Goal: Task Accomplishment & Management: Manage account settings

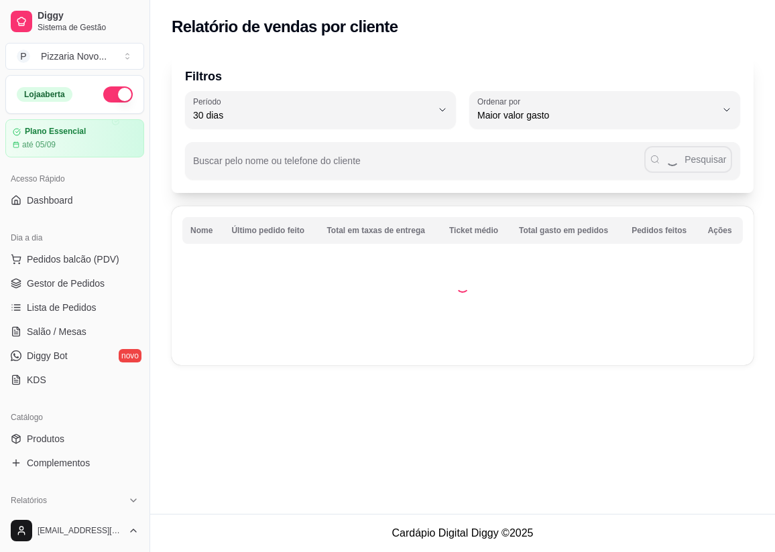
select select "30"
select select "HIGHEST_TOTAL_SPENT_WITH_ORDERS"
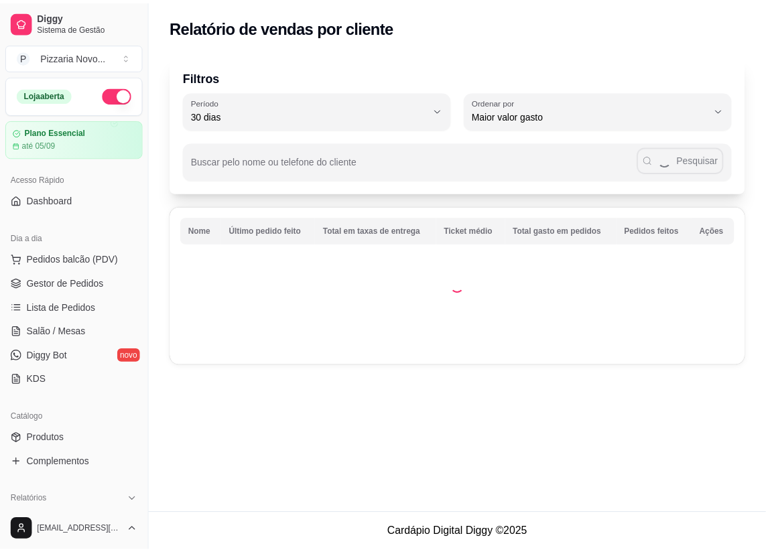
scroll to position [243, 0]
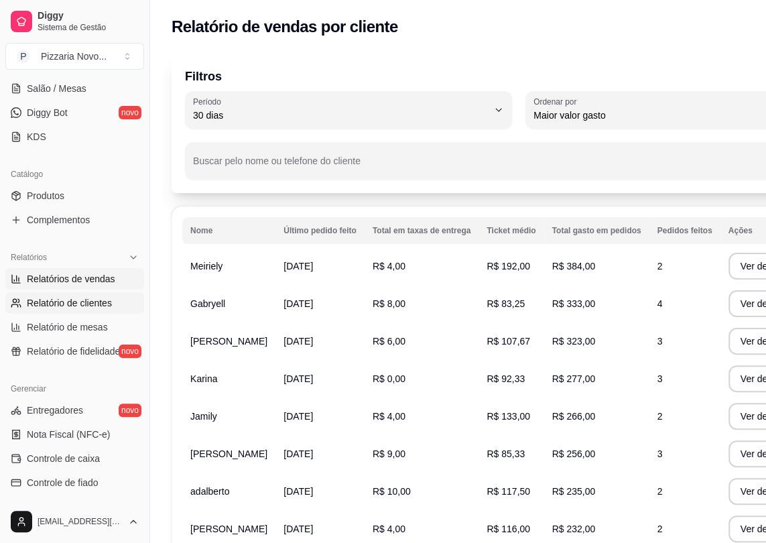
click at [113, 277] on link "Relatórios de vendas" at bounding box center [74, 278] width 139 height 21
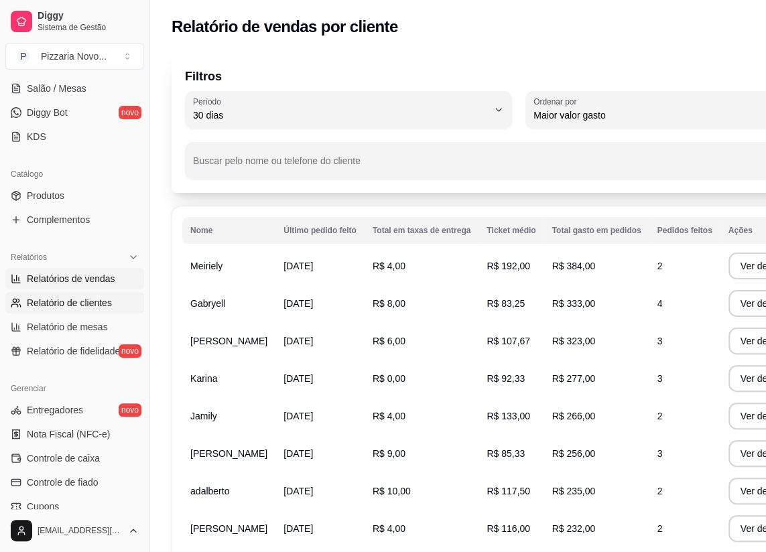
select select "ALL"
select select "0"
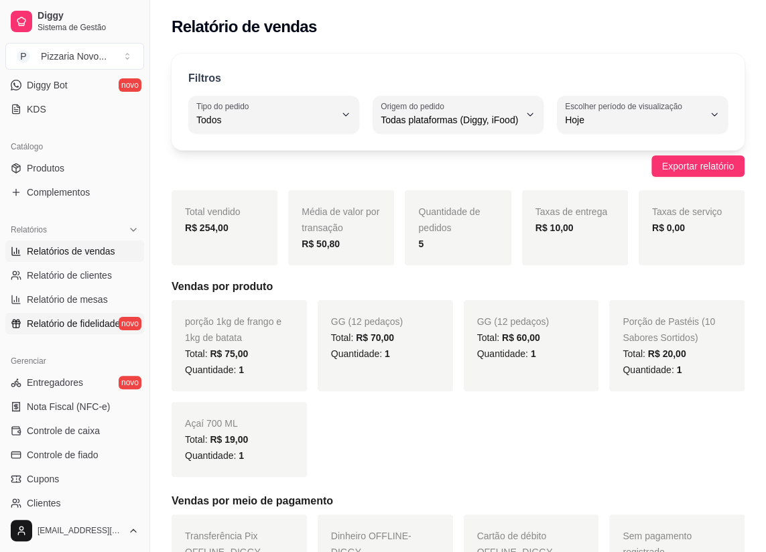
scroll to position [304, 0]
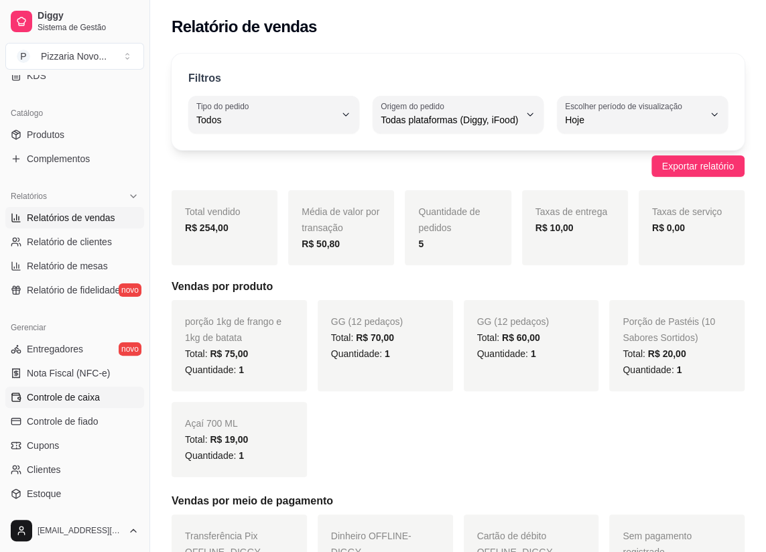
click at [86, 403] on link "Controle de caixa" at bounding box center [74, 397] width 139 height 21
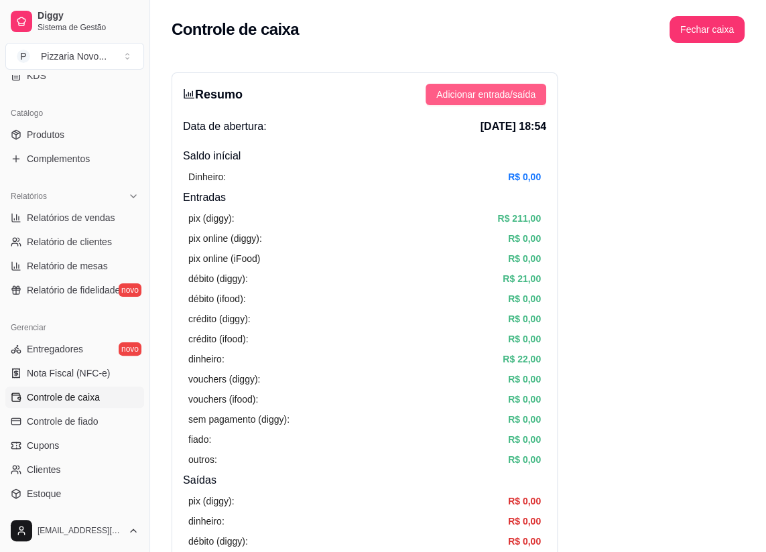
click at [458, 101] on span "Adicionar entrada/saída" at bounding box center [485, 94] width 99 height 15
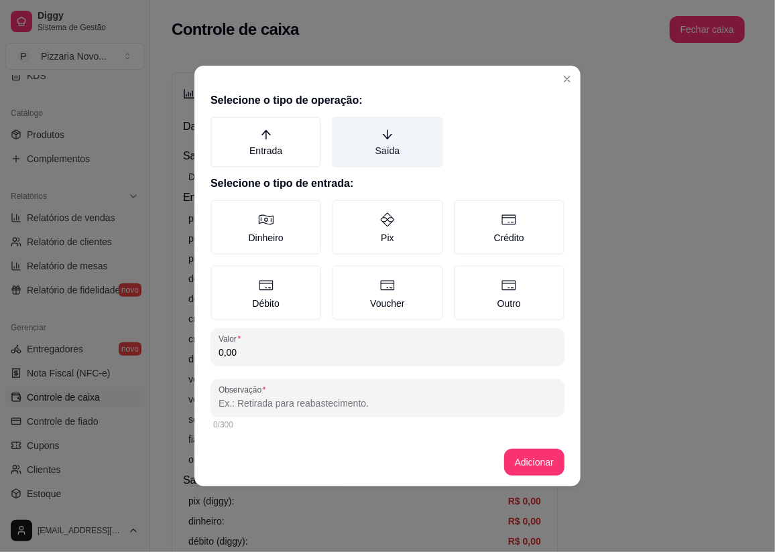
click at [381, 127] on label "Saída" at bounding box center [387, 142] width 111 height 51
click at [342, 127] on button "Saída" at bounding box center [336, 121] width 11 height 11
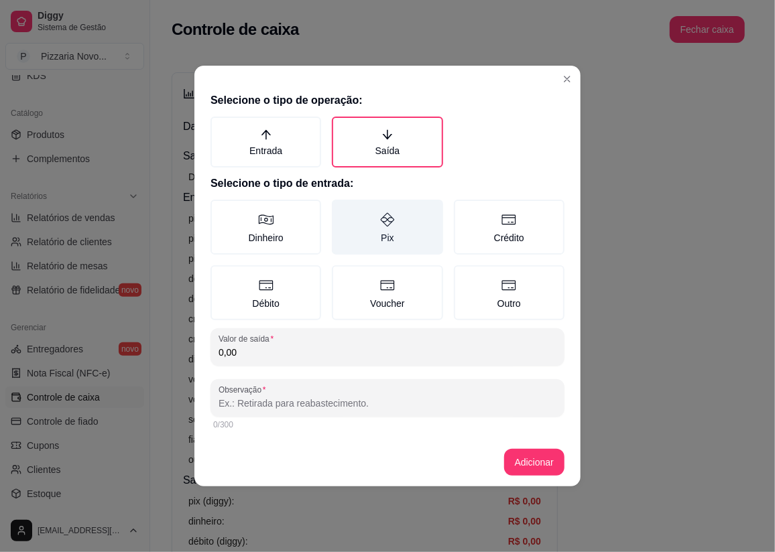
click at [394, 237] on label "Pix" at bounding box center [387, 227] width 111 height 55
click at [342, 210] on button "Pix" at bounding box center [336, 204] width 11 height 11
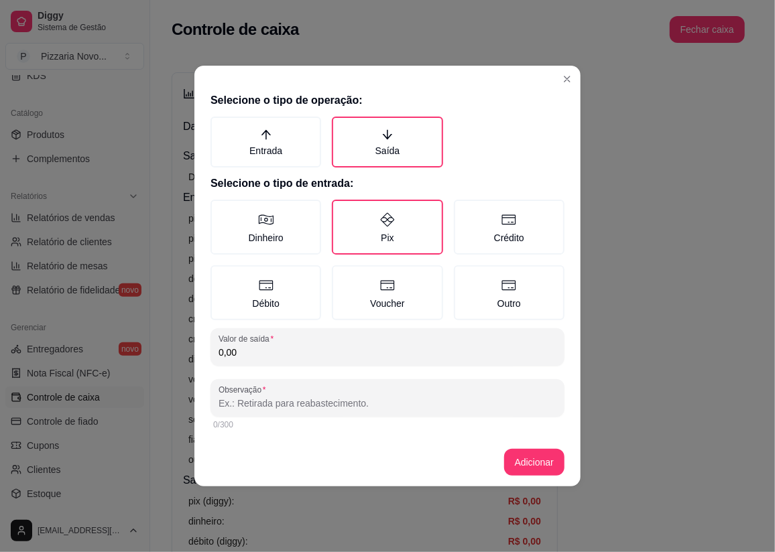
click at [349, 348] on input "0,00" at bounding box center [388, 352] width 338 height 13
type input "80,00"
click at [361, 399] on input "Observação" at bounding box center [388, 403] width 338 height 13
type input "motoboy"
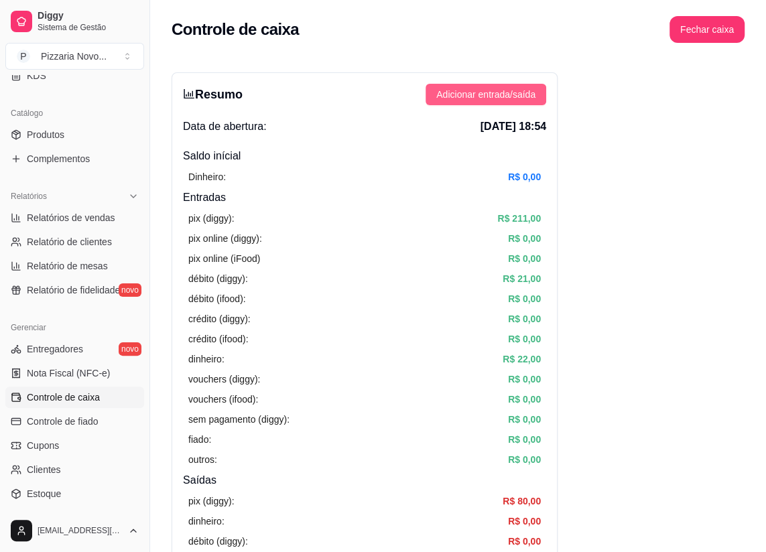
click at [506, 94] on span "Adicionar entrada/saída" at bounding box center [485, 94] width 99 height 15
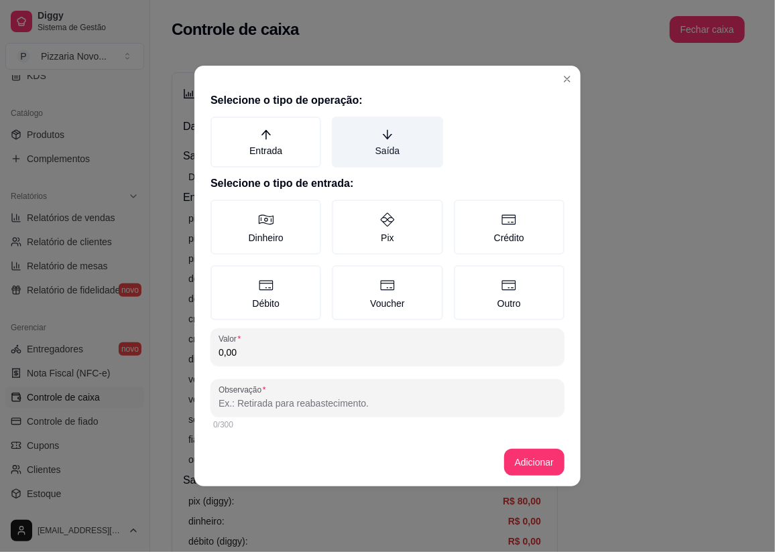
click at [386, 129] on icon "arrow-down" at bounding box center [387, 135] width 12 height 12
click at [342, 127] on button "Saída" at bounding box center [336, 121] width 11 height 11
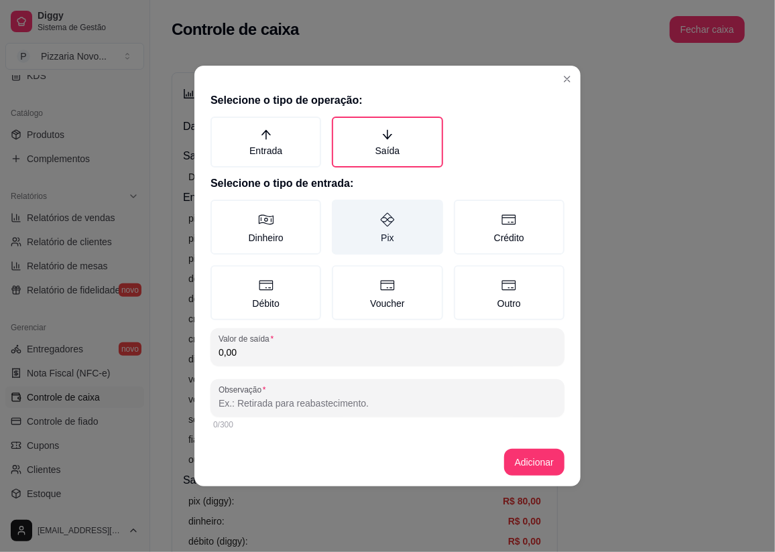
click at [389, 221] on icon at bounding box center [387, 220] width 16 height 16
click at [342, 210] on button "Pix" at bounding box center [336, 204] width 11 height 11
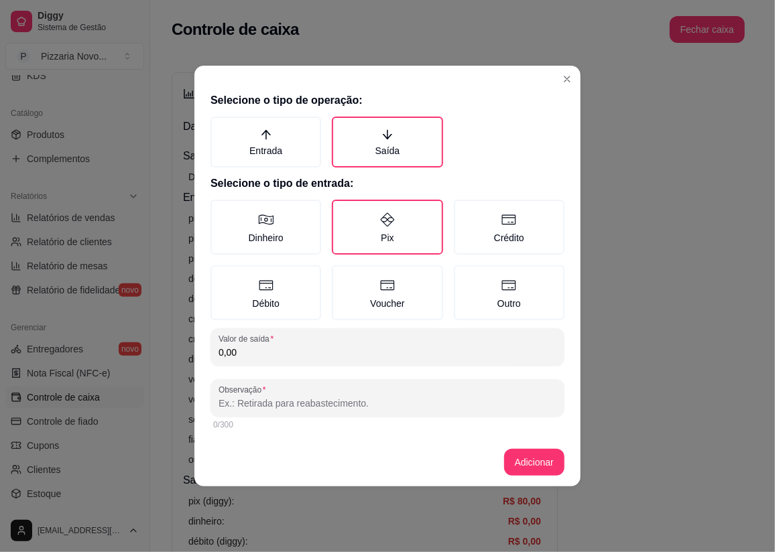
click at [371, 355] on input "0,00" at bounding box center [388, 352] width 338 height 13
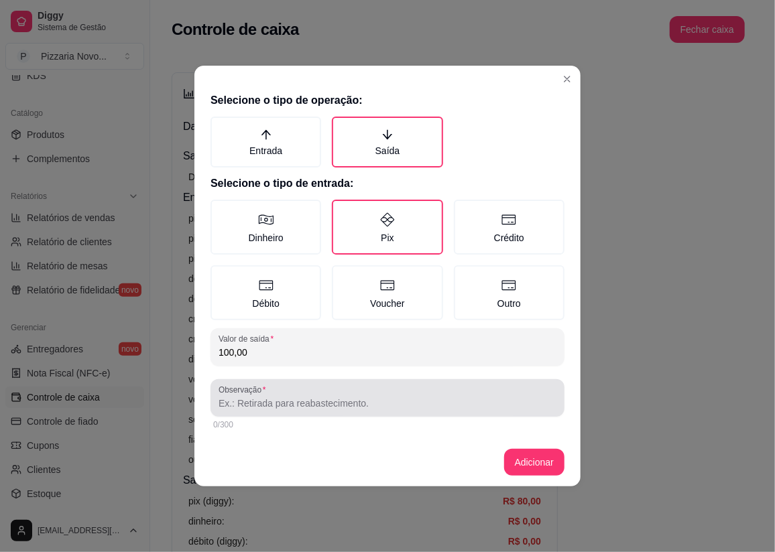
type input "100,00"
click at [396, 413] on div "Observação" at bounding box center [388, 398] width 354 height 38
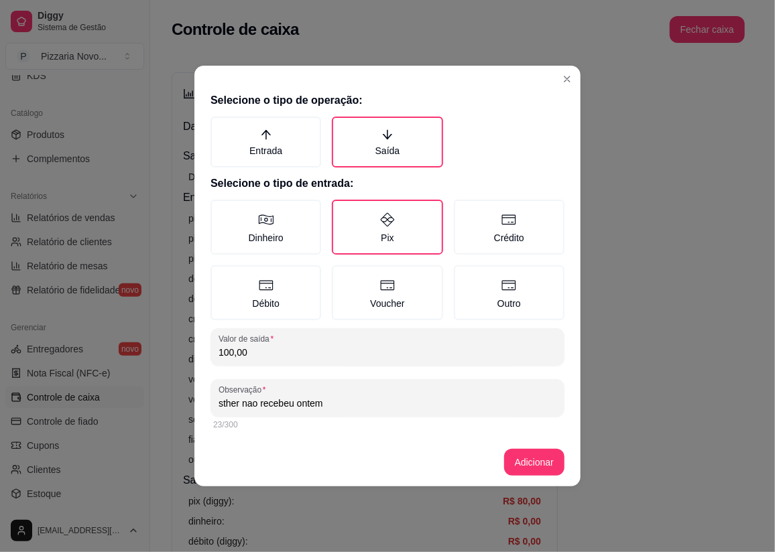
type input "sther nao recebeu ontem"
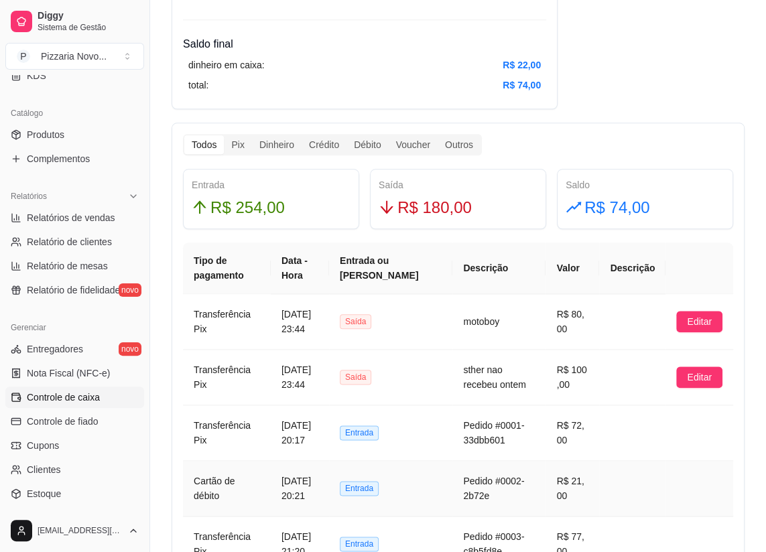
scroll to position [670, 0]
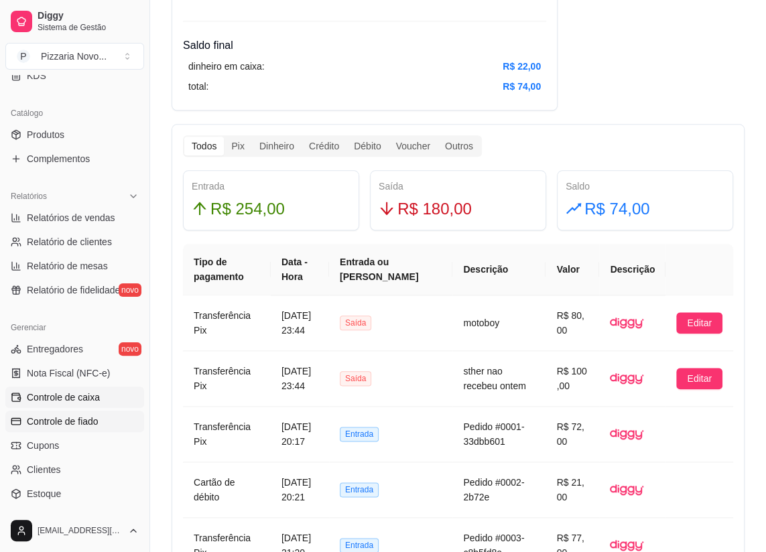
click at [74, 418] on span "Controle de fiado" at bounding box center [63, 421] width 72 height 13
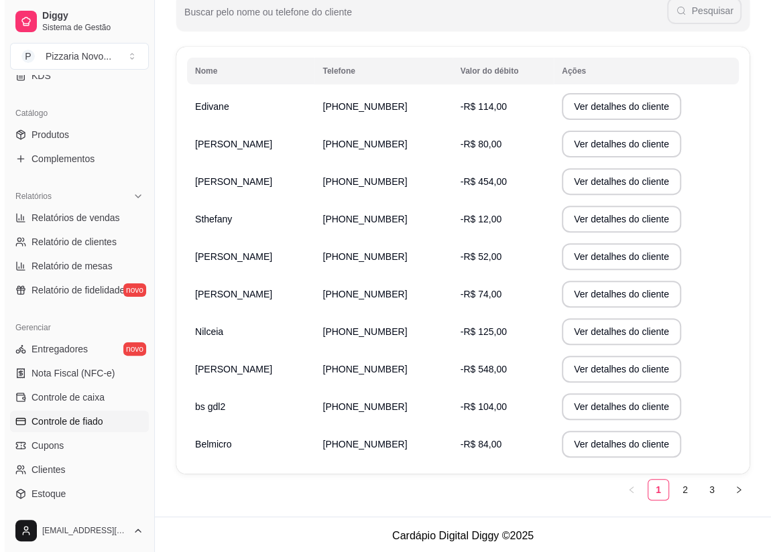
scroll to position [190, 0]
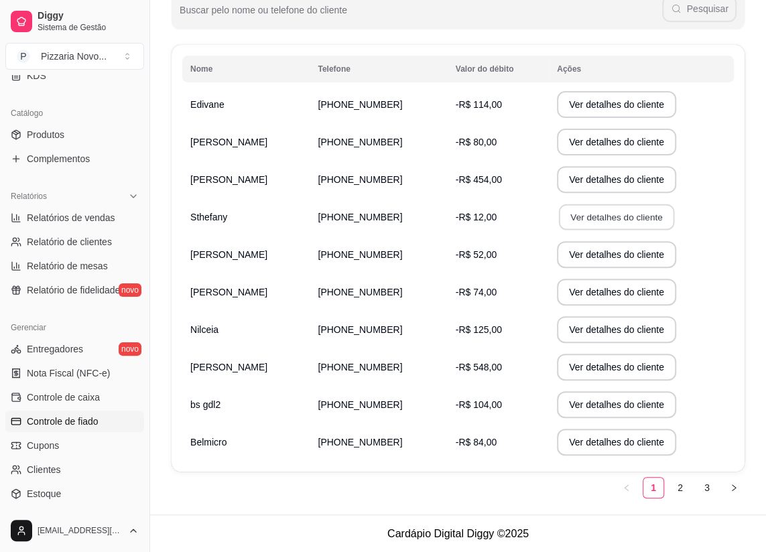
click at [607, 223] on button "Ver detalhes do cliente" at bounding box center [616, 217] width 115 height 26
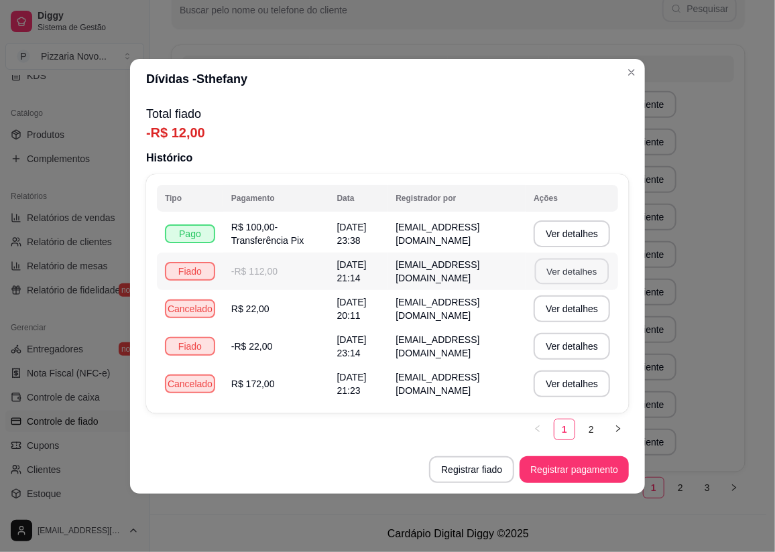
click at [552, 277] on button "Ver detalhes" at bounding box center [572, 271] width 74 height 26
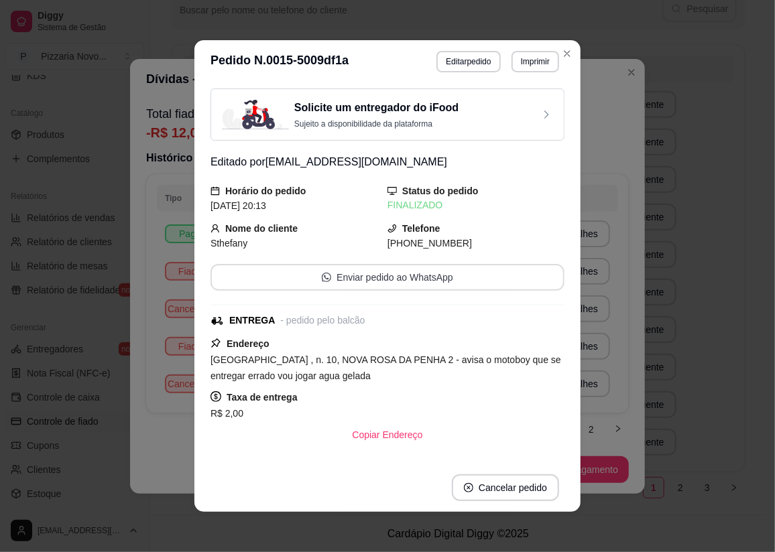
scroll to position [121, 0]
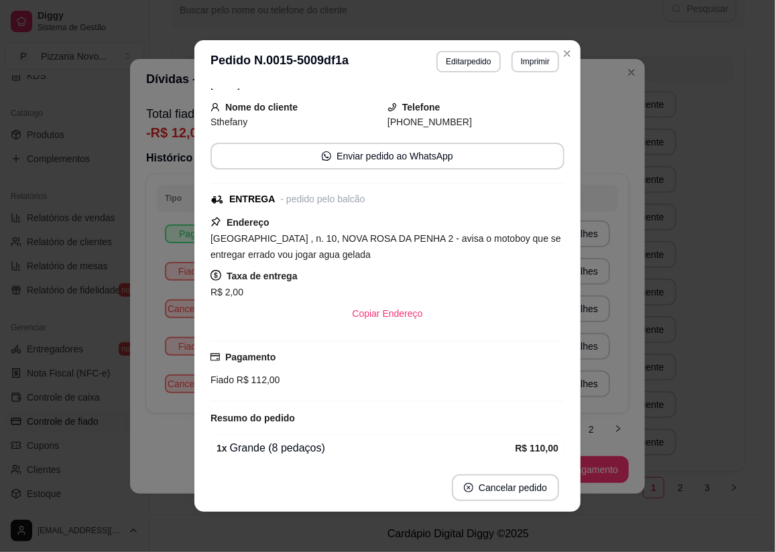
click at [654, 278] on div "**********" at bounding box center [387, 276] width 775 height 552
